Goal: Transaction & Acquisition: Purchase product/service

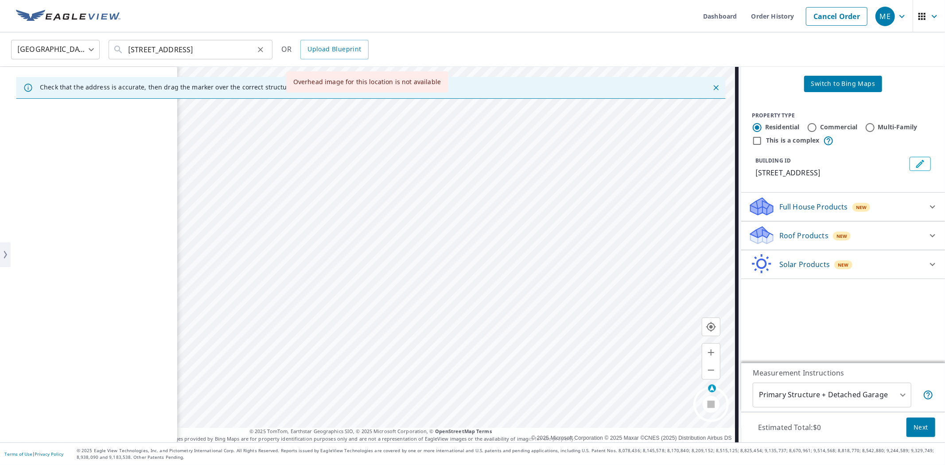
click at [256, 52] on icon "Clear" at bounding box center [260, 49] width 9 height 9
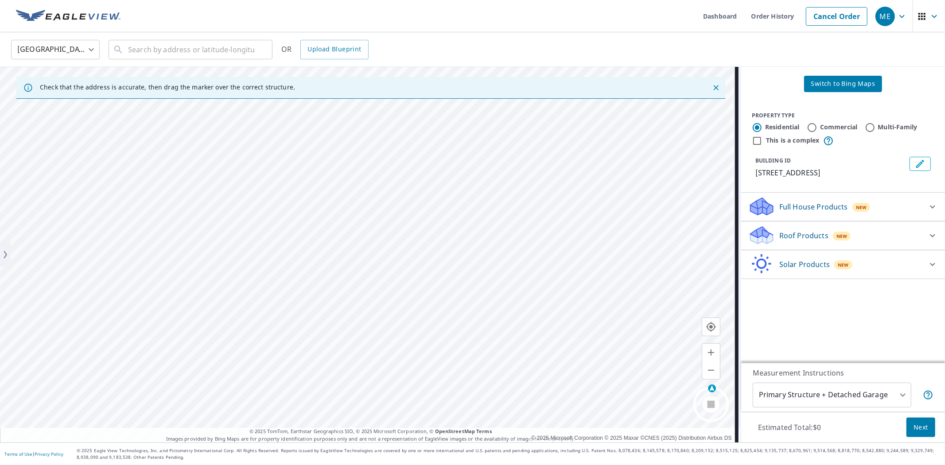
click at [551, 16] on ul "Dashboard Order History Cancel Order" at bounding box center [499, 16] width 746 height 32
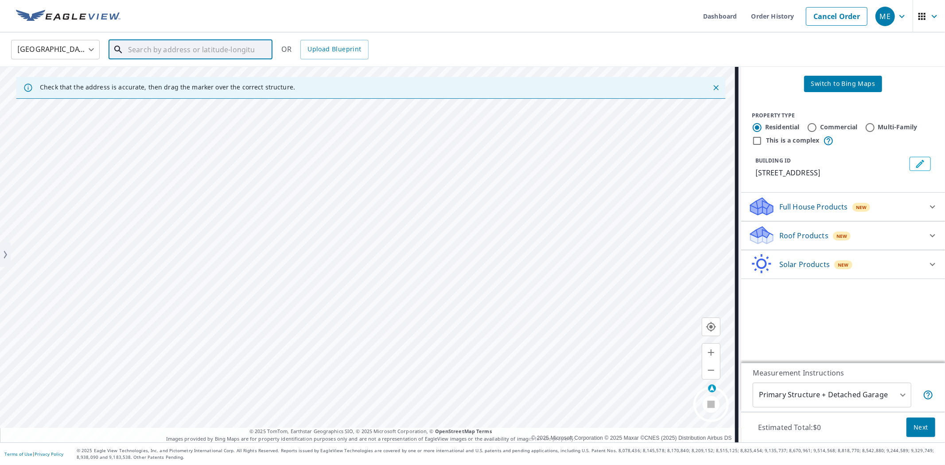
click at [216, 48] on input "text" at bounding box center [191, 49] width 126 height 25
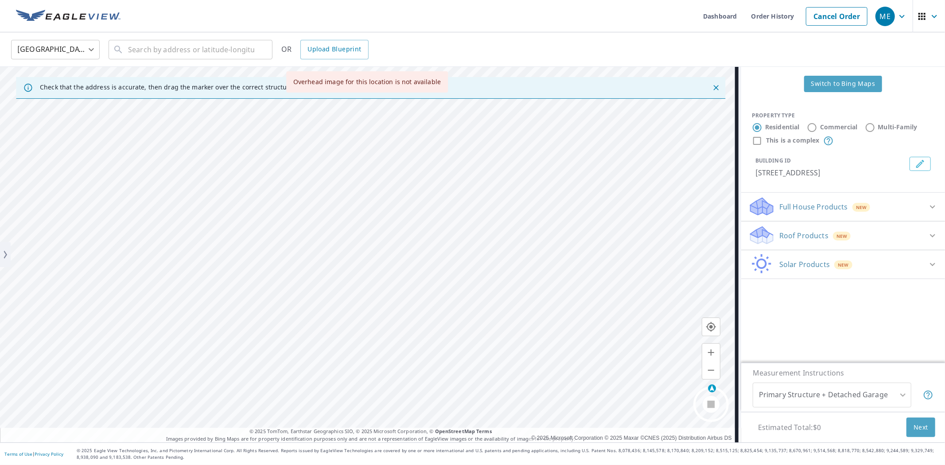
click at [812, 89] on span "Switch to Bing Maps" at bounding box center [843, 83] width 64 height 11
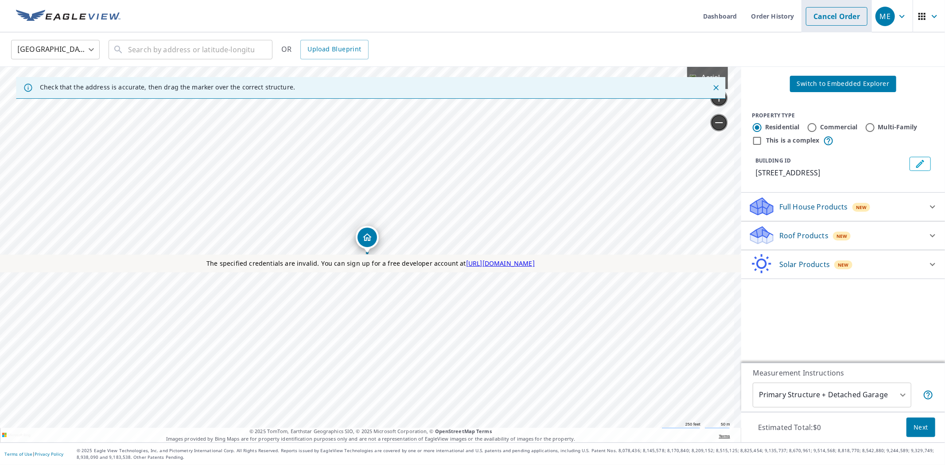
click at [846, 15] on link "Cancel Order" at bounding box center [836, 16] width 62 height 19
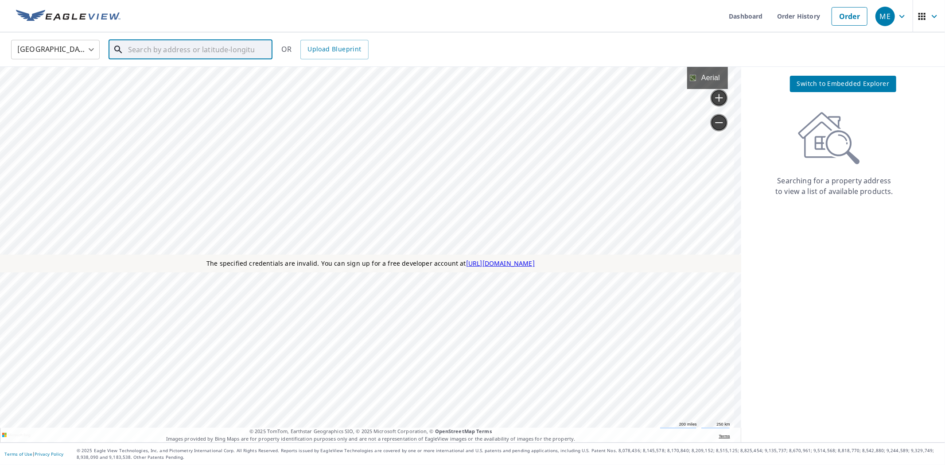
click at [223, 54] on input "text" at bounding box center [191, 49] width 126 height 25
click at [203, 73] on span "[STREET_ADDRESS]" at bounding box center [195, 75] width 139 height 11
type input "[STREET_ADDRESS]"
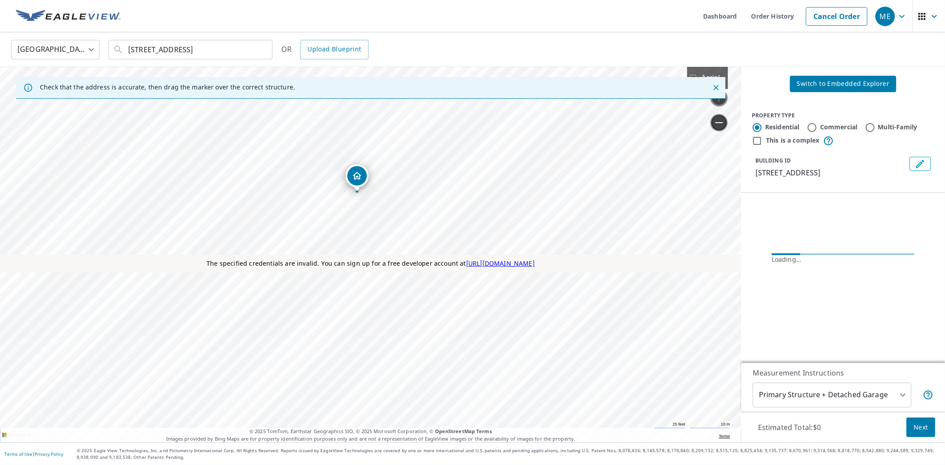
drag, startPoint x: 373, startPoint y: 194, endPoint x: 374, endPoint y: 233, distance: 39.4
click at [0, 67] on div "[STREET_ADDRESS]" at bounding box center [0, 67] width 0 height 0
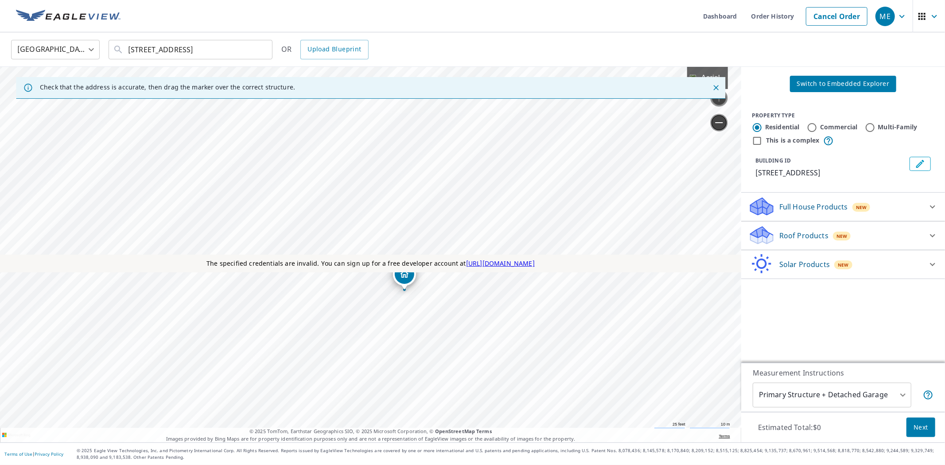
drag, startPoint x: 364, startPoint y: 243, endPoint x: 402, endPoint y: 279, distance: 52.6
click at [369, 236] on icon "Dropped pin, building 1, Residential property, 1667 Westchester St Westland, MI…" at bounding box center [367, 237] width 9 height 8
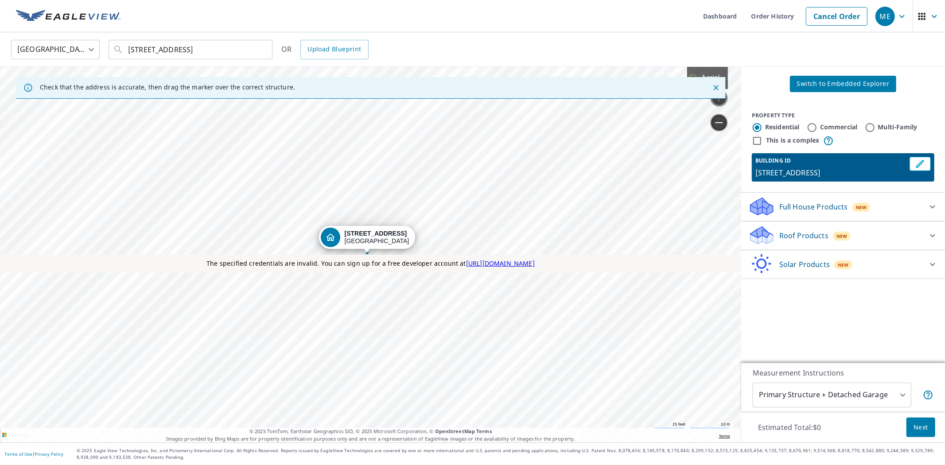
click at [369, 236] on strong "[STREET_ADDRESS]" at bounding box center [376, 233] width 62 height 7
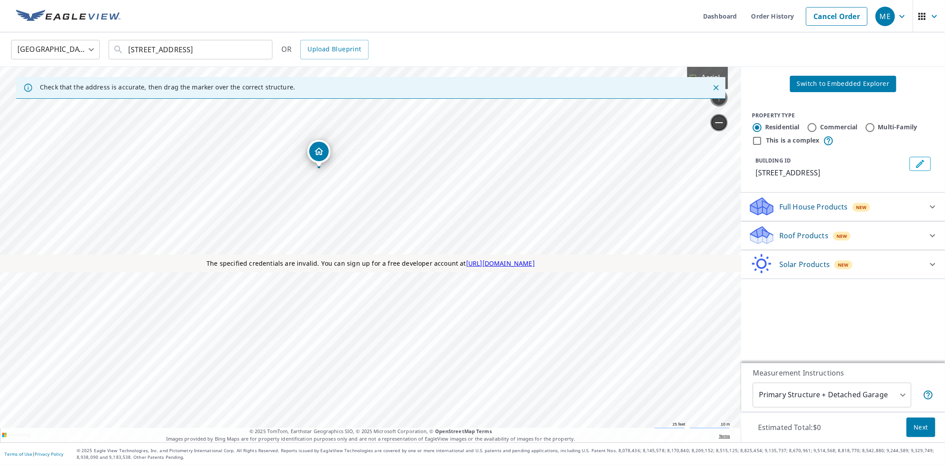
drag, startPoint x: 369, startPoint y: 237, endPoint x: 322, endPoint y: 151, distance: 97.9
click at [362, 232] on icon "Dropped pin, building 1, Residential property, 1655 Westchester St Westland, MI…" at bounding box center [367, 237] width 11 height 11
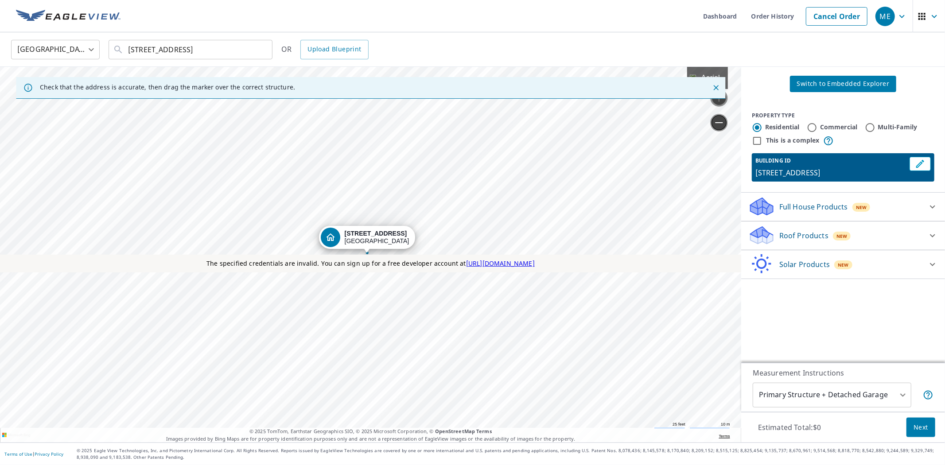
click at [367, 238] on div "[STREET_ADDRESS]" at bounding box center [377, 237] width 65 height 15
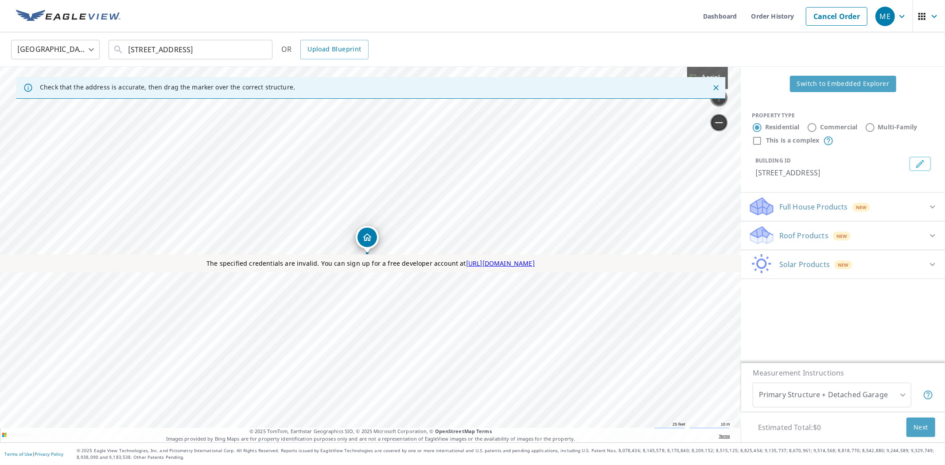
click at [859, 78] on button "Switch to Embedded Explorer" at bounding box center [843, 84] width 107 height 16
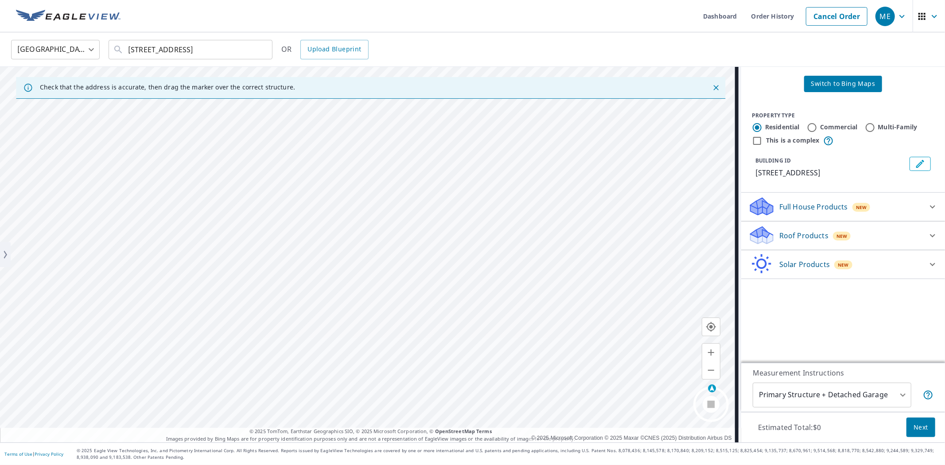
click at [820, 129] on label "Commercial" at bounding box center [839, 127] width 38 height 9
click at [817, 129] on input "Commercial" at bounding box center [811, 127] width 11 height 11
radio input "true"
type input "4"
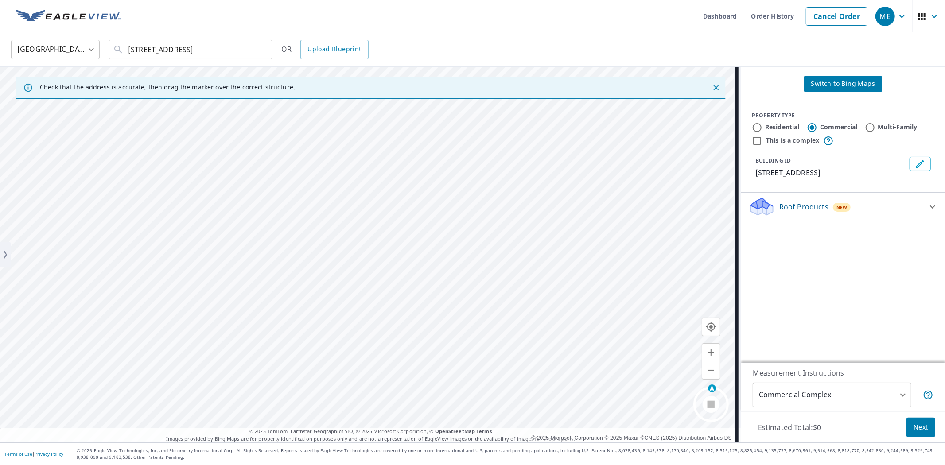
click at [818, 85] on span "Switch to Bing Maps" at bounding box center [843, 83] width 64 height 11
